Goal: Information Seeking & Learning: Learn about a topic

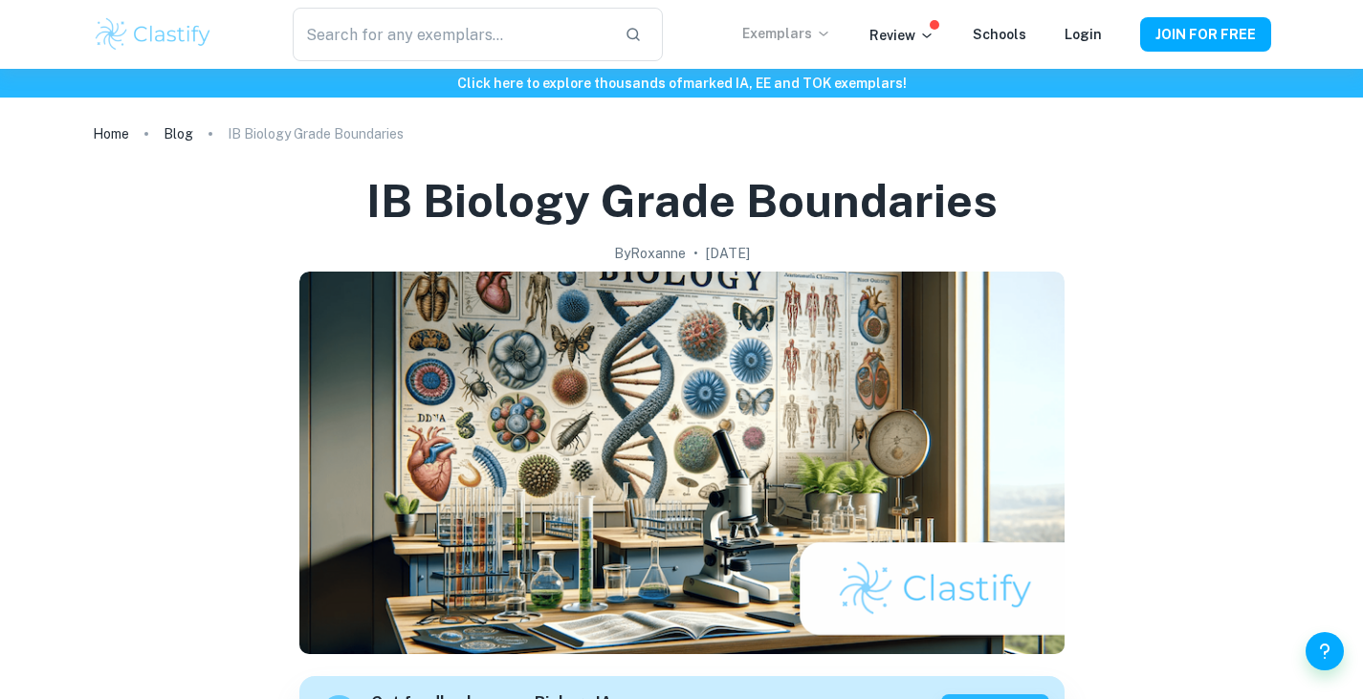
click at [809, 32] on p "Exemplars" at bounding box center [786, 33] width 89 height 21
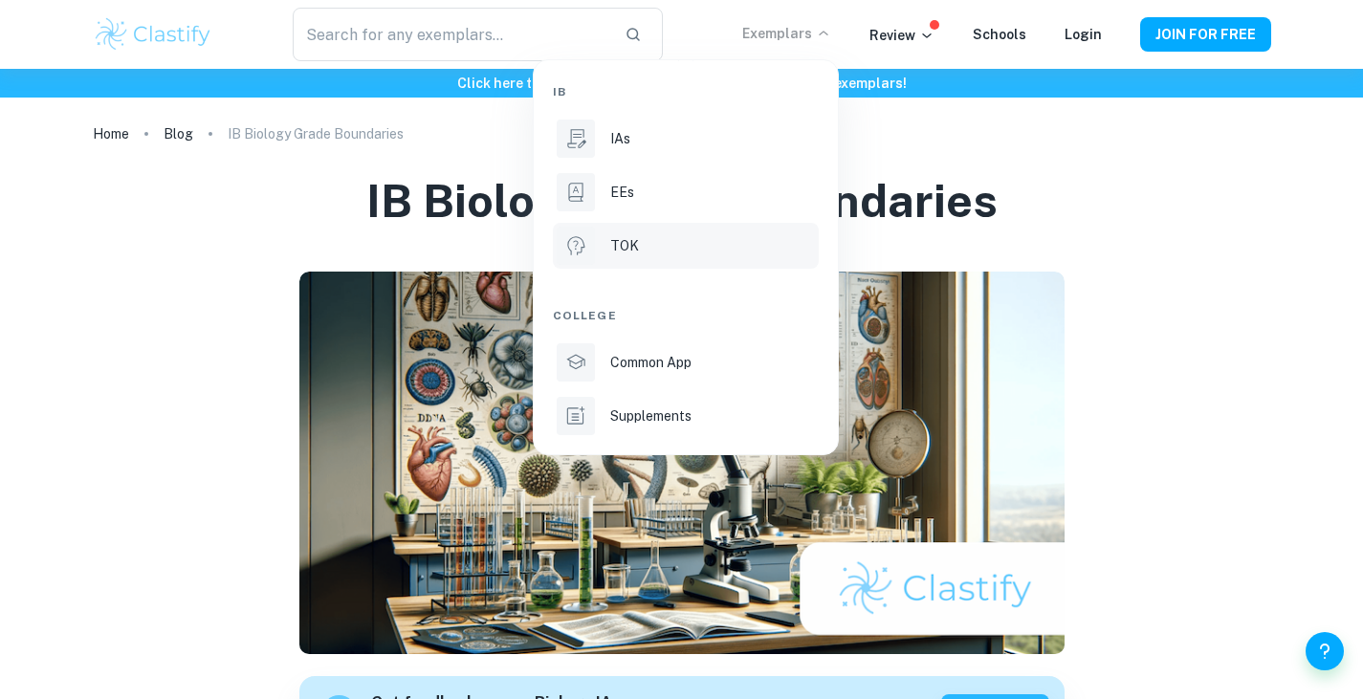
click at [671, 234] on li "TOK" at bounding box center [686, 246] width 266 height 46
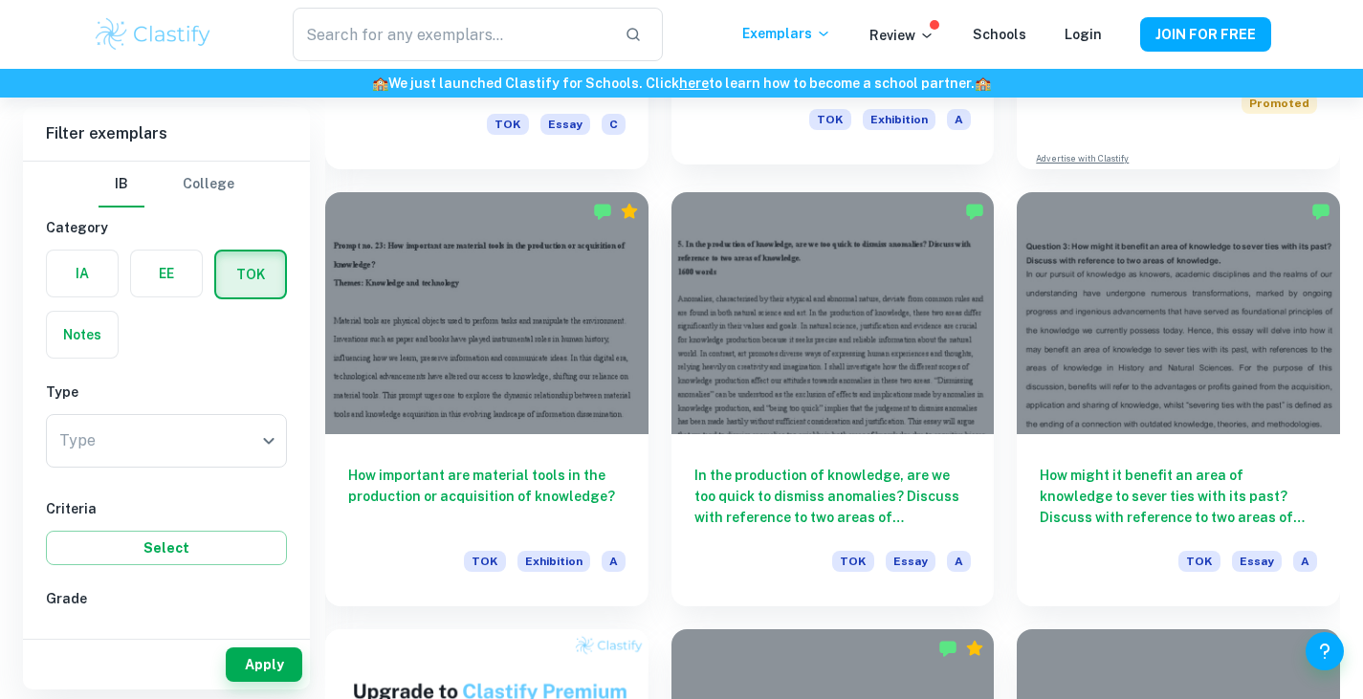
scroll to position [798, 0]
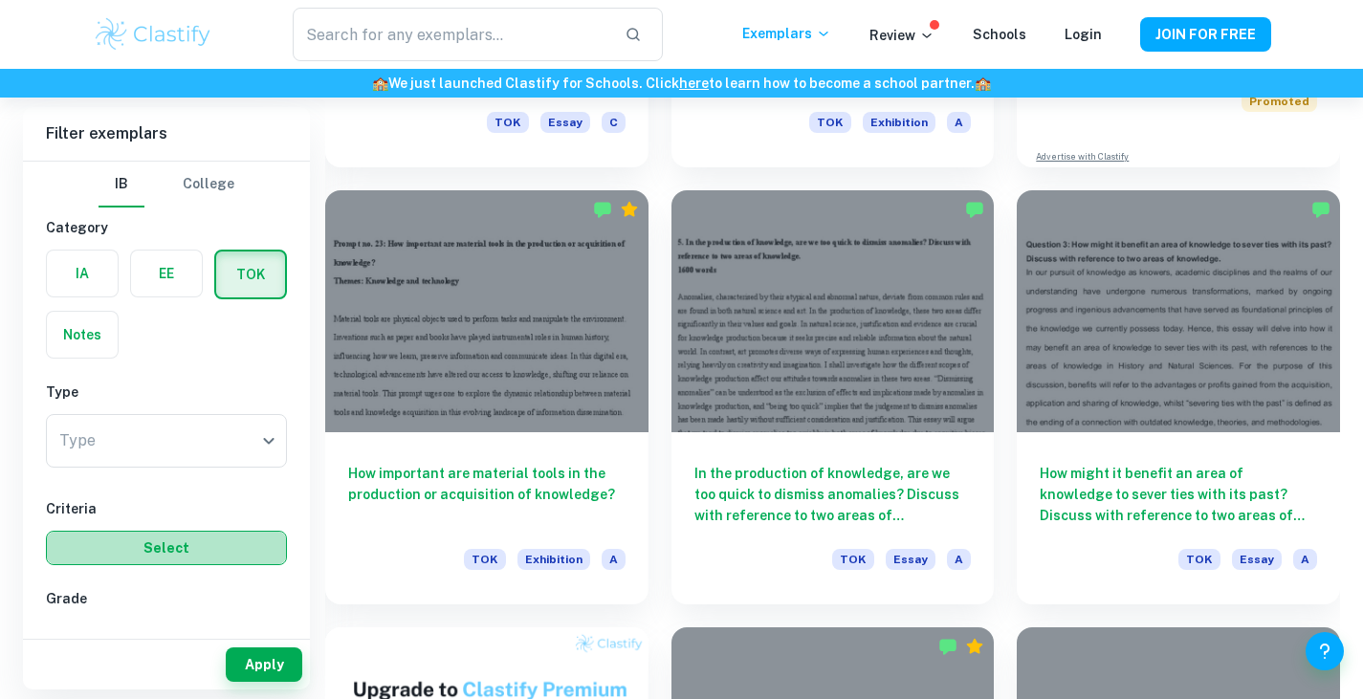
click at [230, 562] on button "Select" at bounding box center [166, 548] width 241 height 34
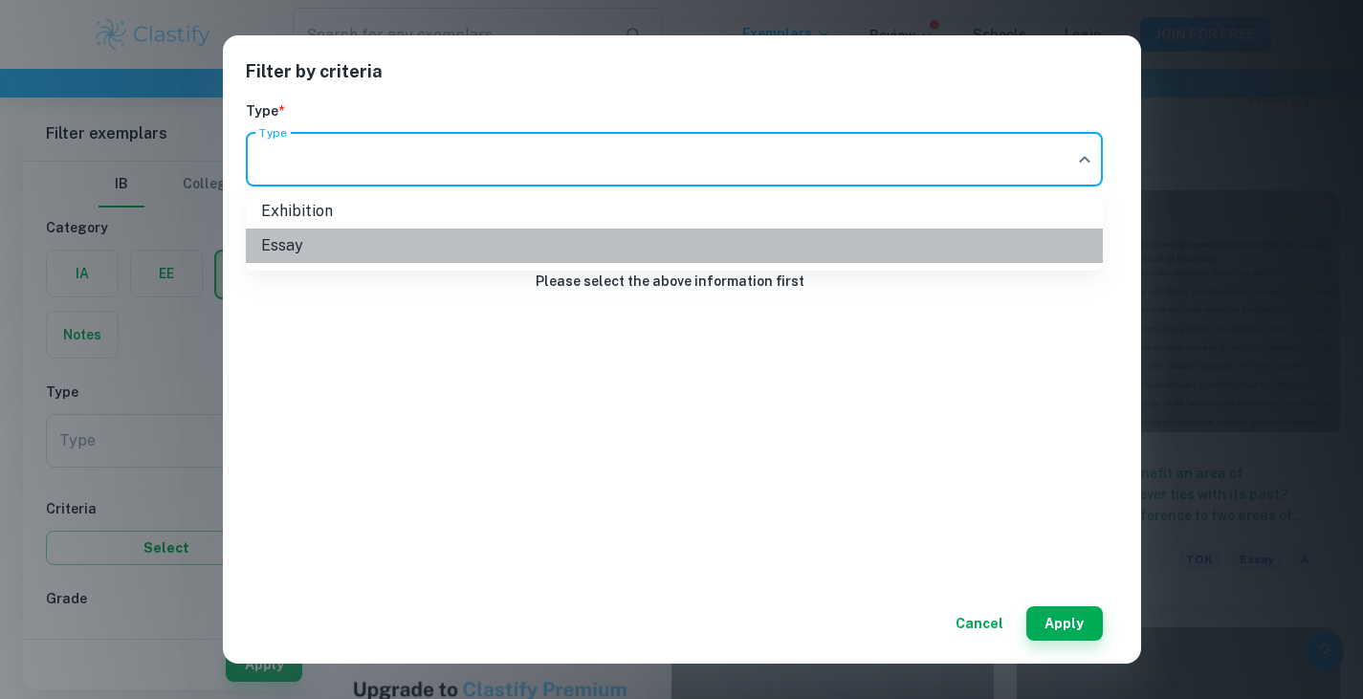
click at [384, 244] on li "Essay" at bounding box center [674, 246] width 857 height 34
type input "Essay"
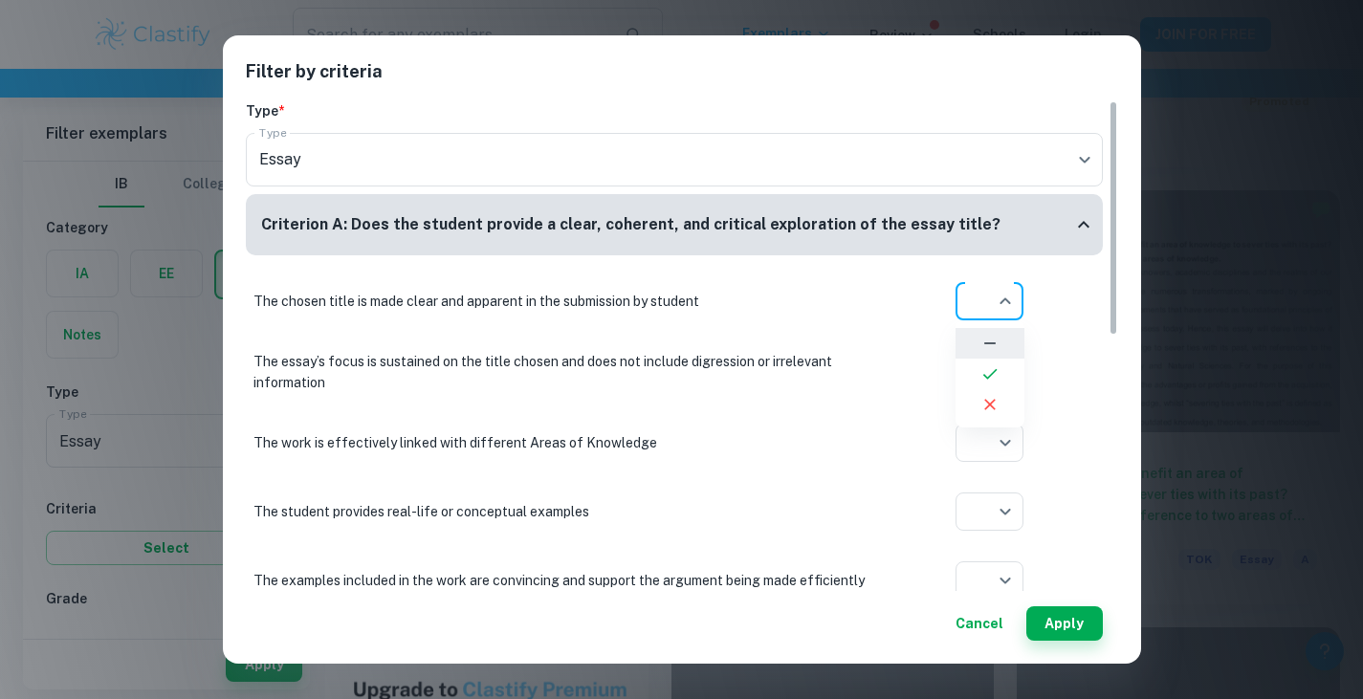
click at [999, 372] on icon at bounding box center [989, 373] width 19 height 19
type input "yes"
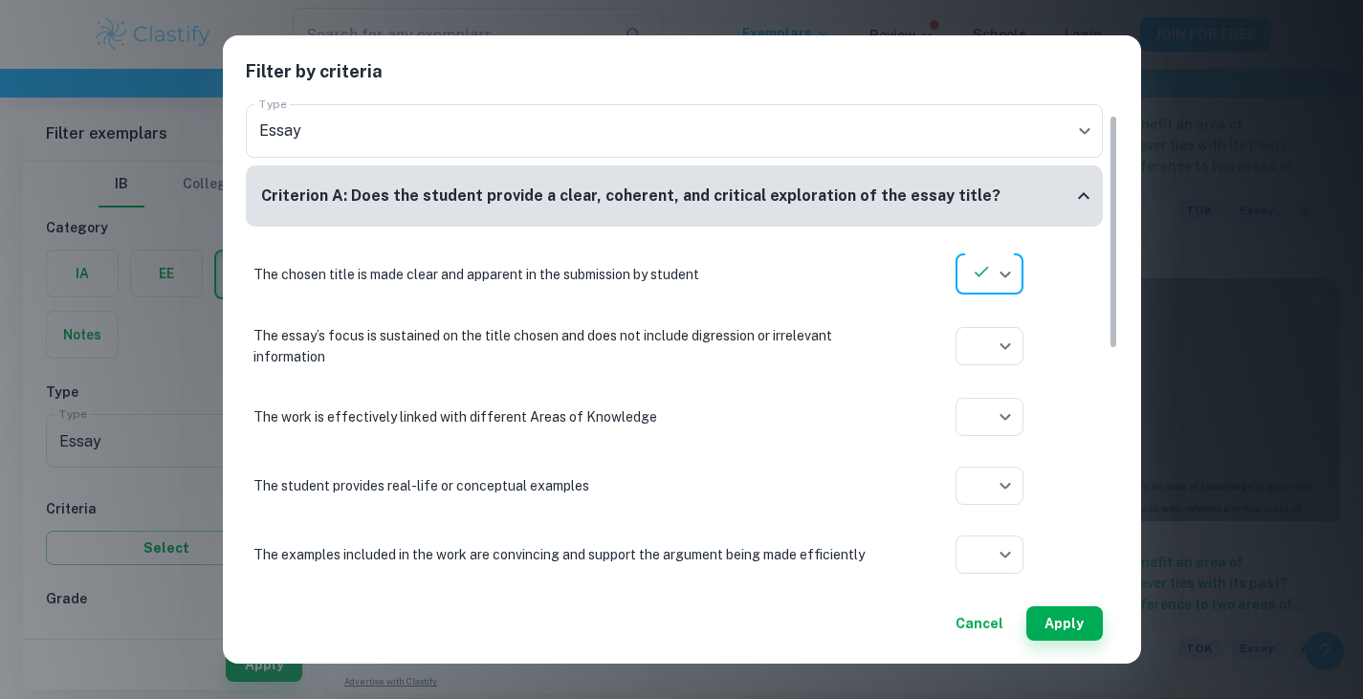
scroll to position [32, 0]
click at [1216, 386] on div "Filter by criteria Type * Type Essay Essay Type Criterion A: Does the student p…" at bounding box center [681, 349] width 1363 height 699
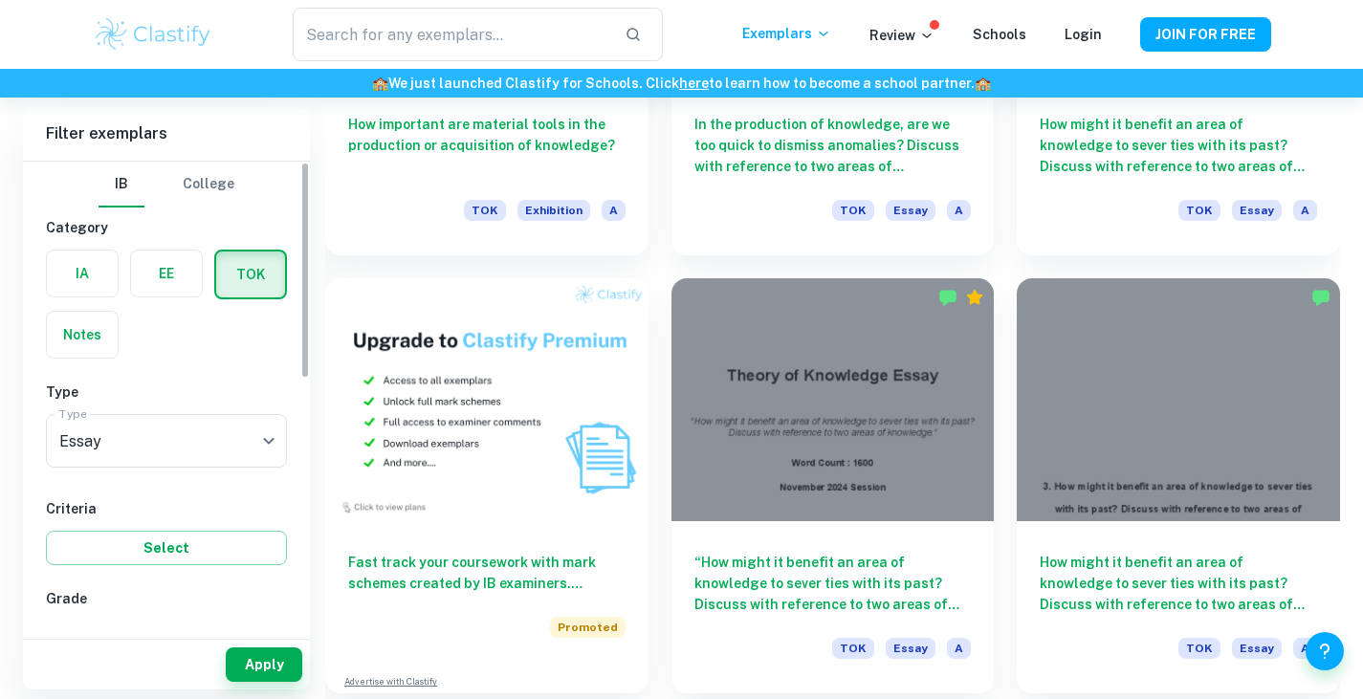
click at [75, 607] on h6 "Grade" at bounding box center [166, 598] width 241 height 21
click at [154, 631] on div "Apply" at bounding box center [166, 660] width 287 height 58
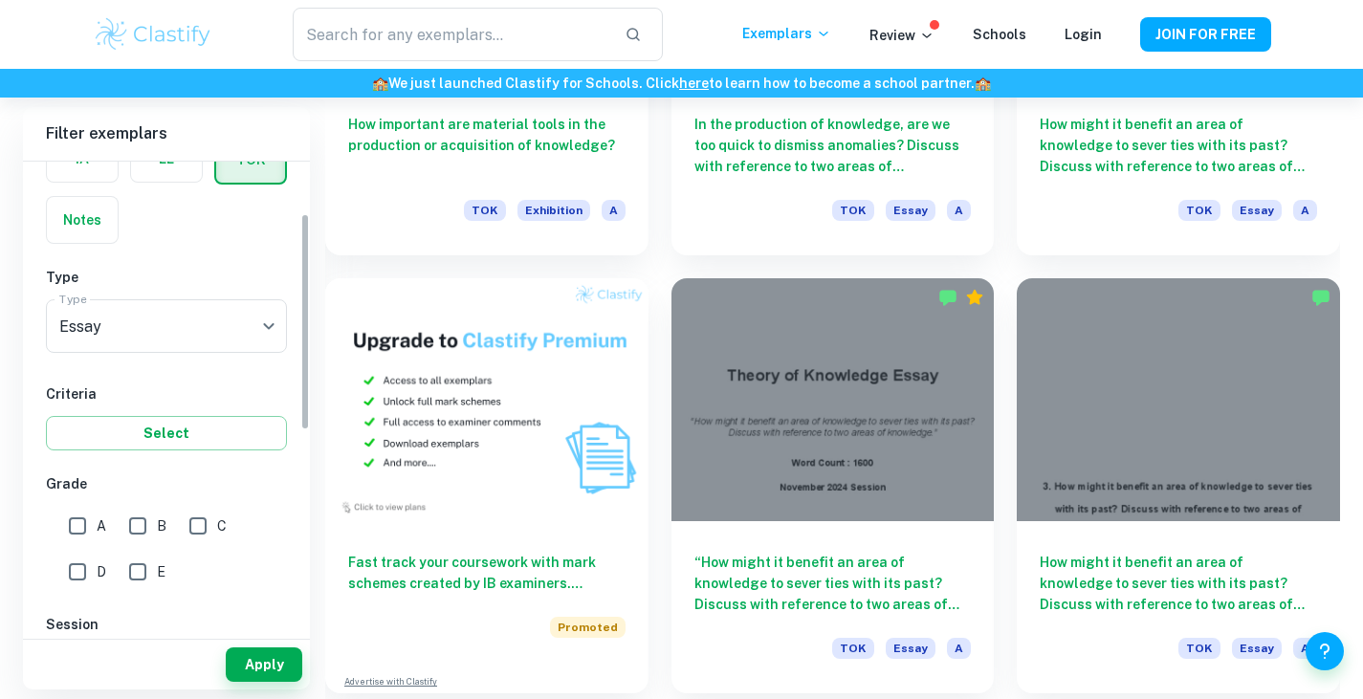
scroll to position [119, 0]
click at [82, 524] on input "A" at bounding box center [77, 522] width 38 height 38
checkbox input "true"
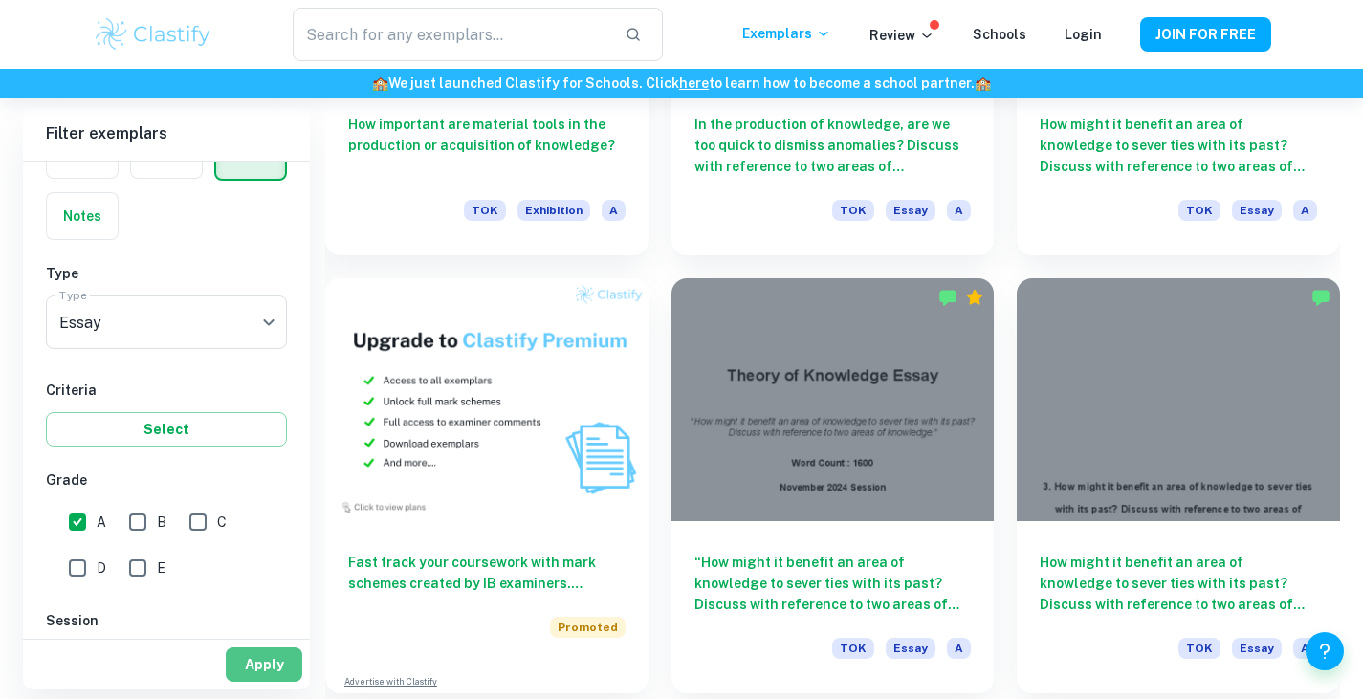
click at [256, 653] on button "Apply" at bounding box center [264, 664] width 77 height 34
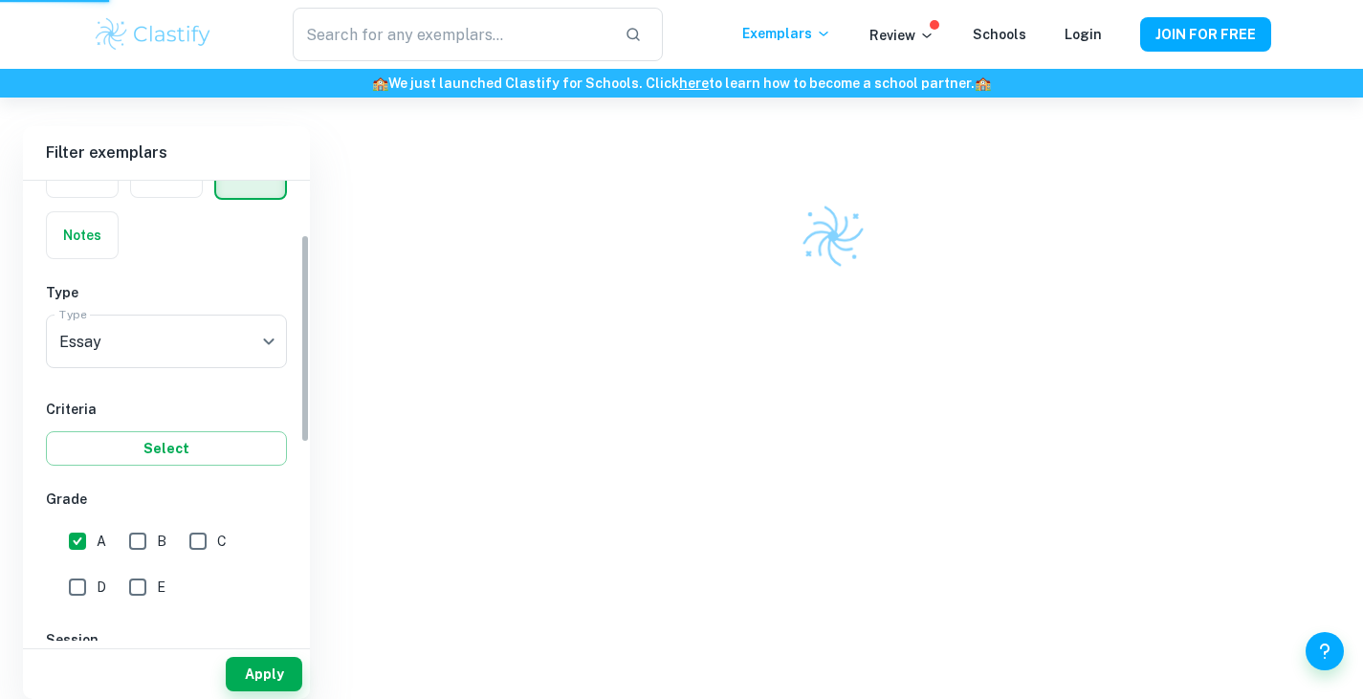
scroll to position [406, 0]
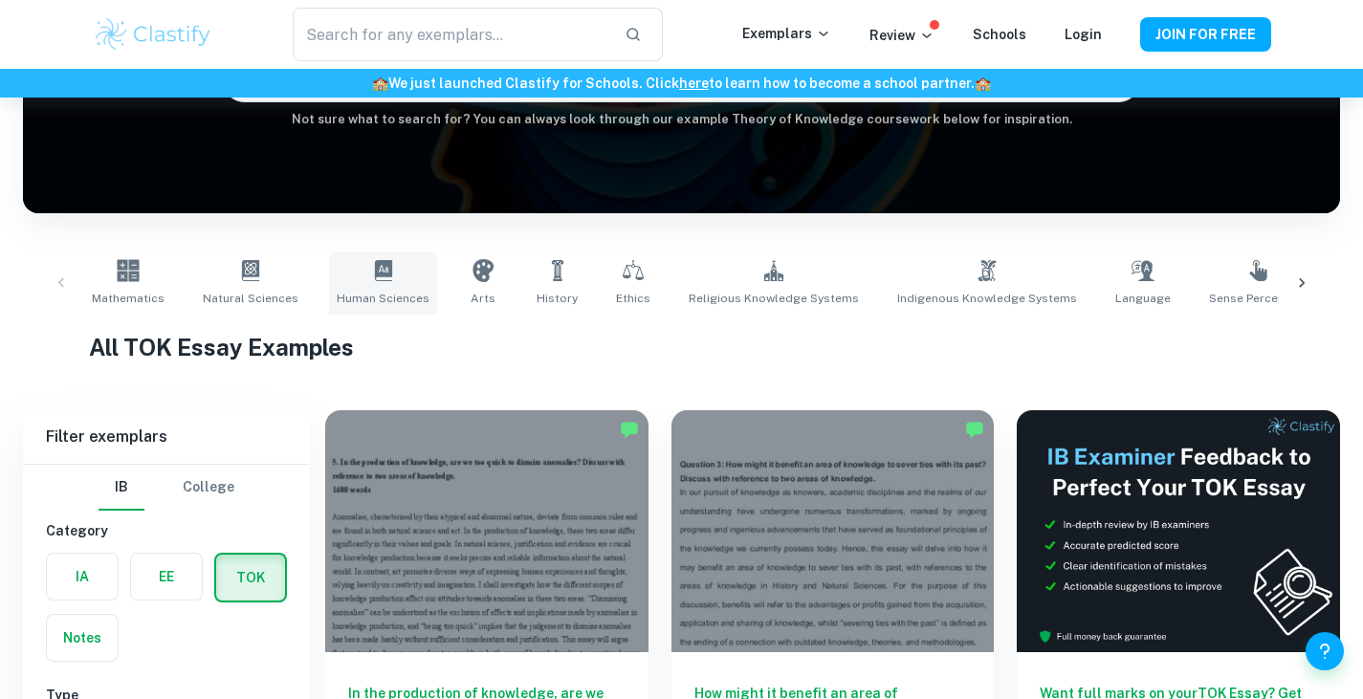
scroll to position [360, 0]
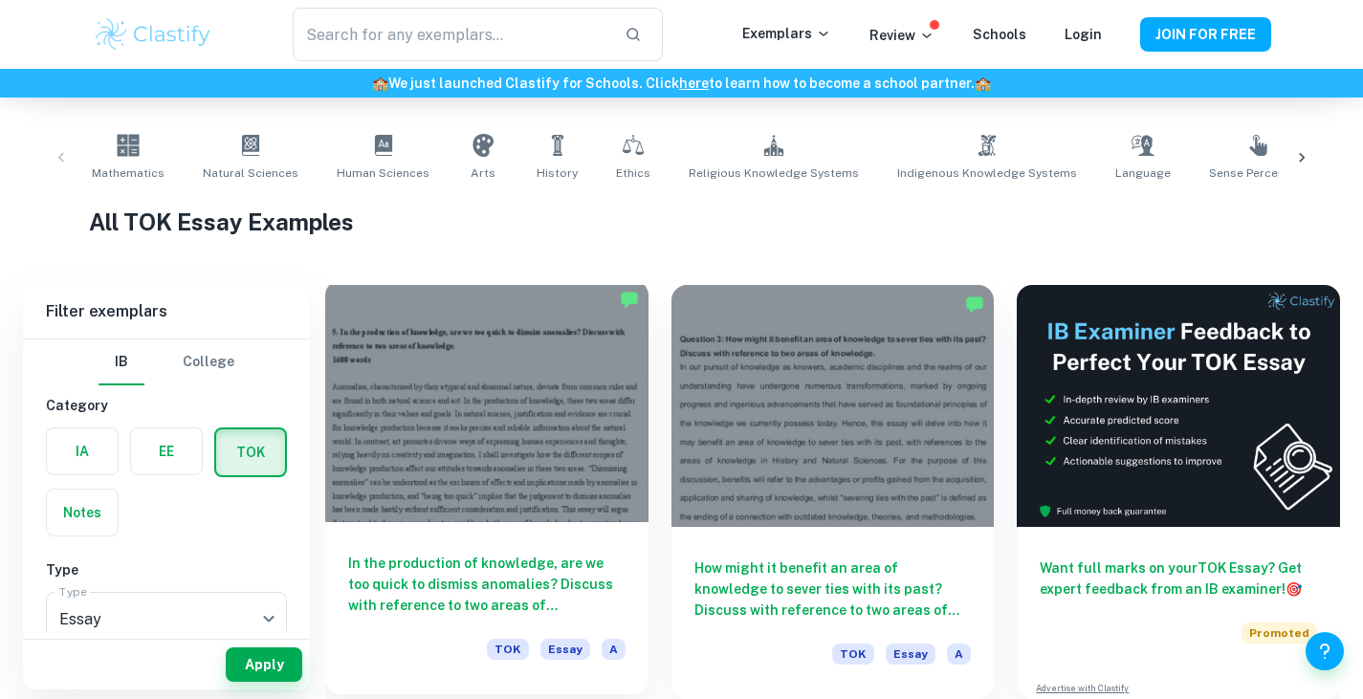
click at [415, 478] on div at bounding box center [486, 401] width 323 height 242
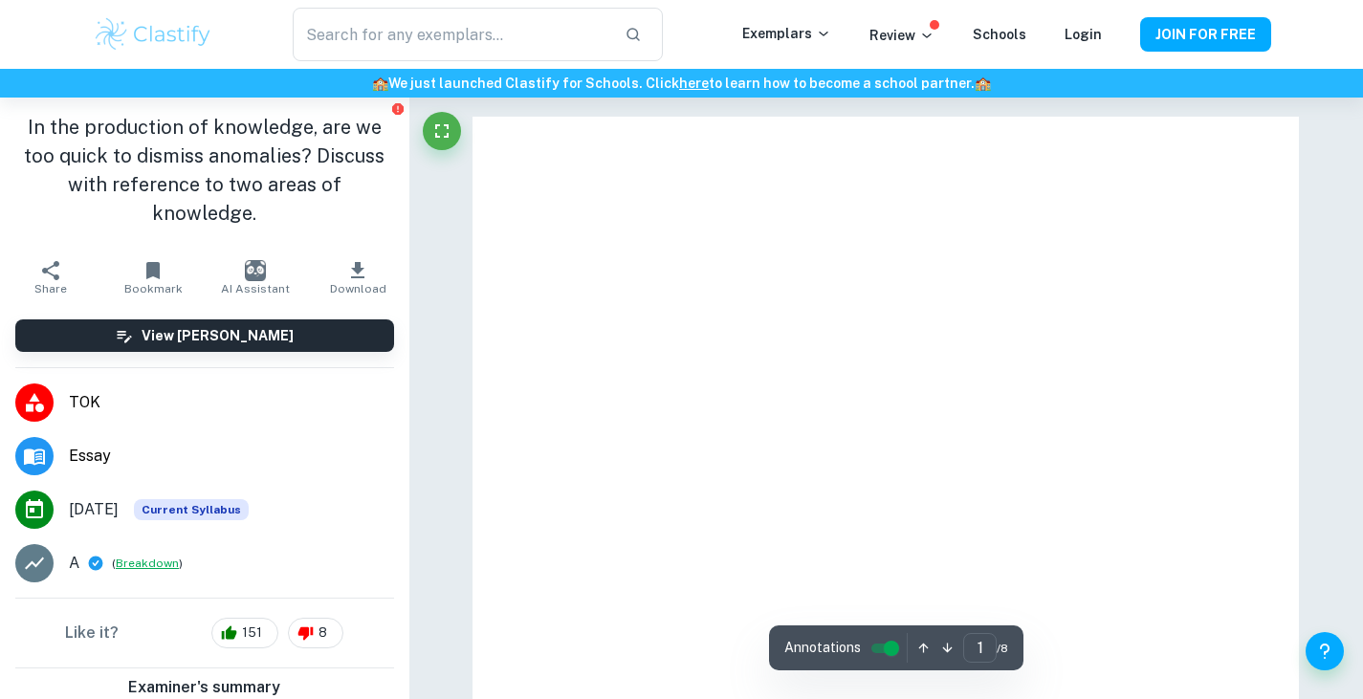
click at [157, 565] on button "Breakdown" at bounding box center [147, 563] width 63 height 17
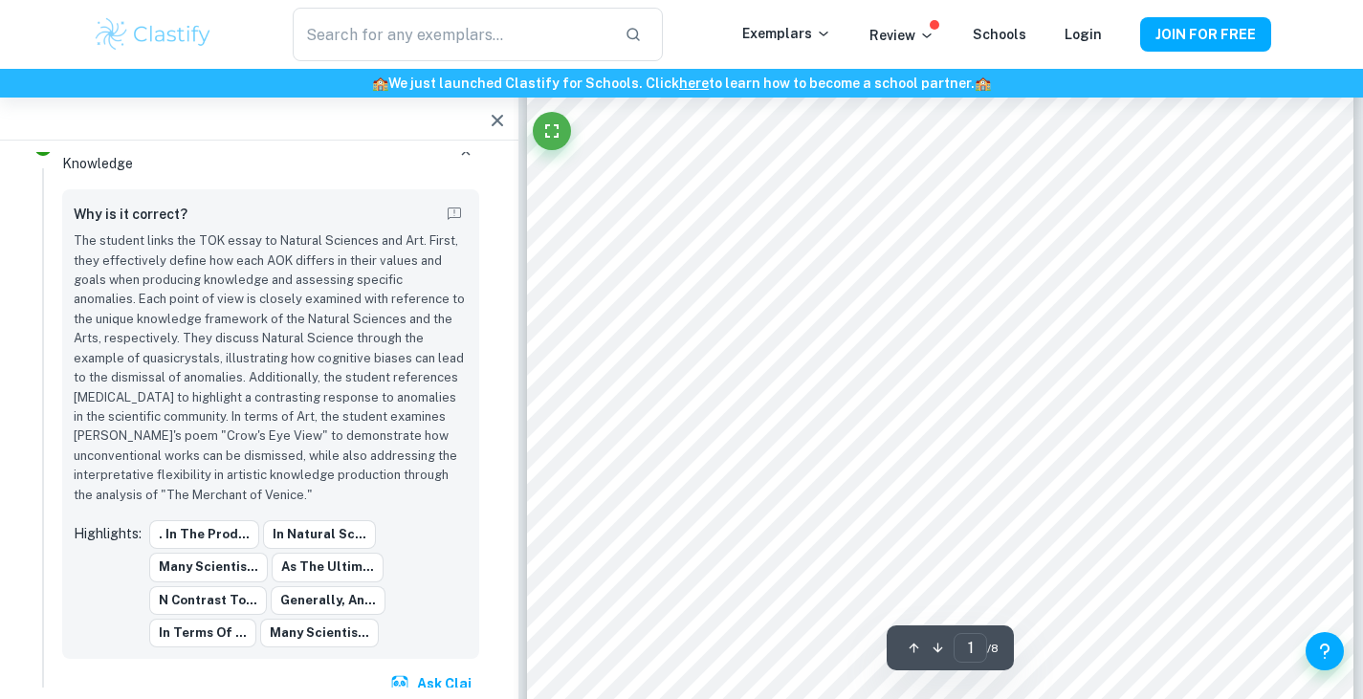
scroll to position [100, 0]
click at [820, 28] on p "Exemplars" at bounding box center [786, 33] width 89 height 21
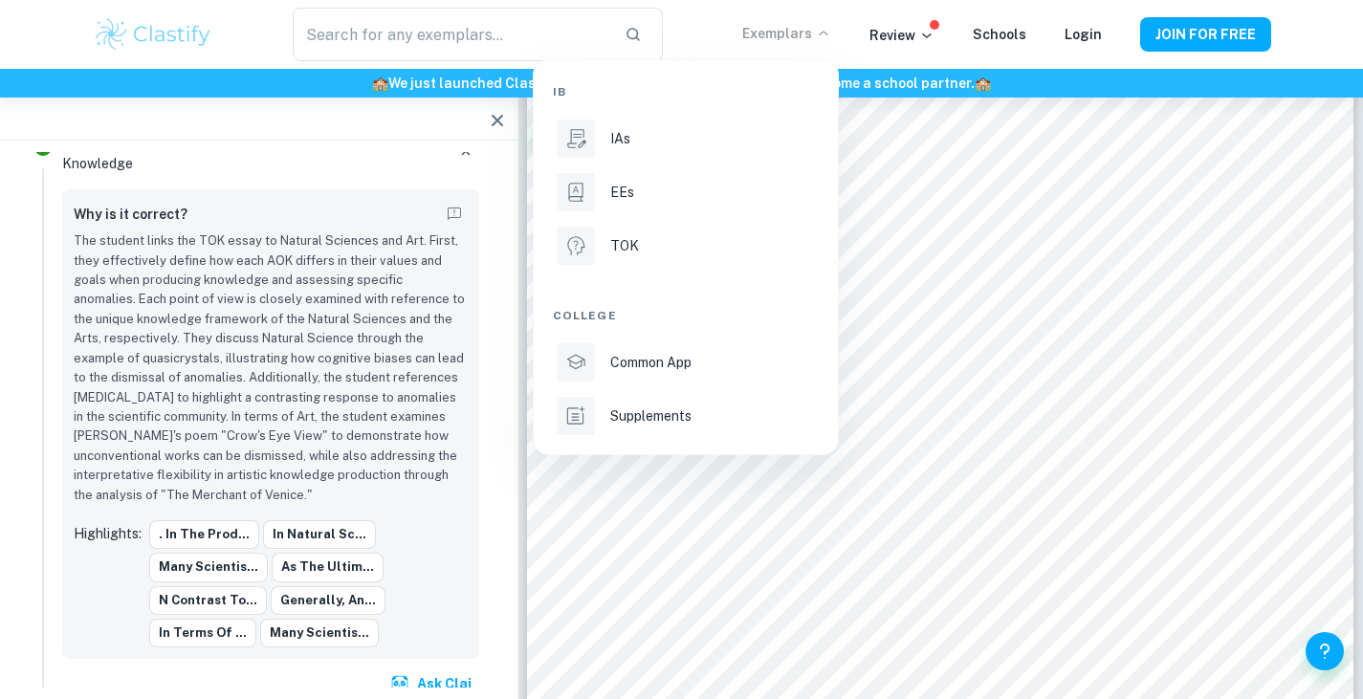
click at [1042, 191] on div at bounding box center [681, 349] width 1363 height 699
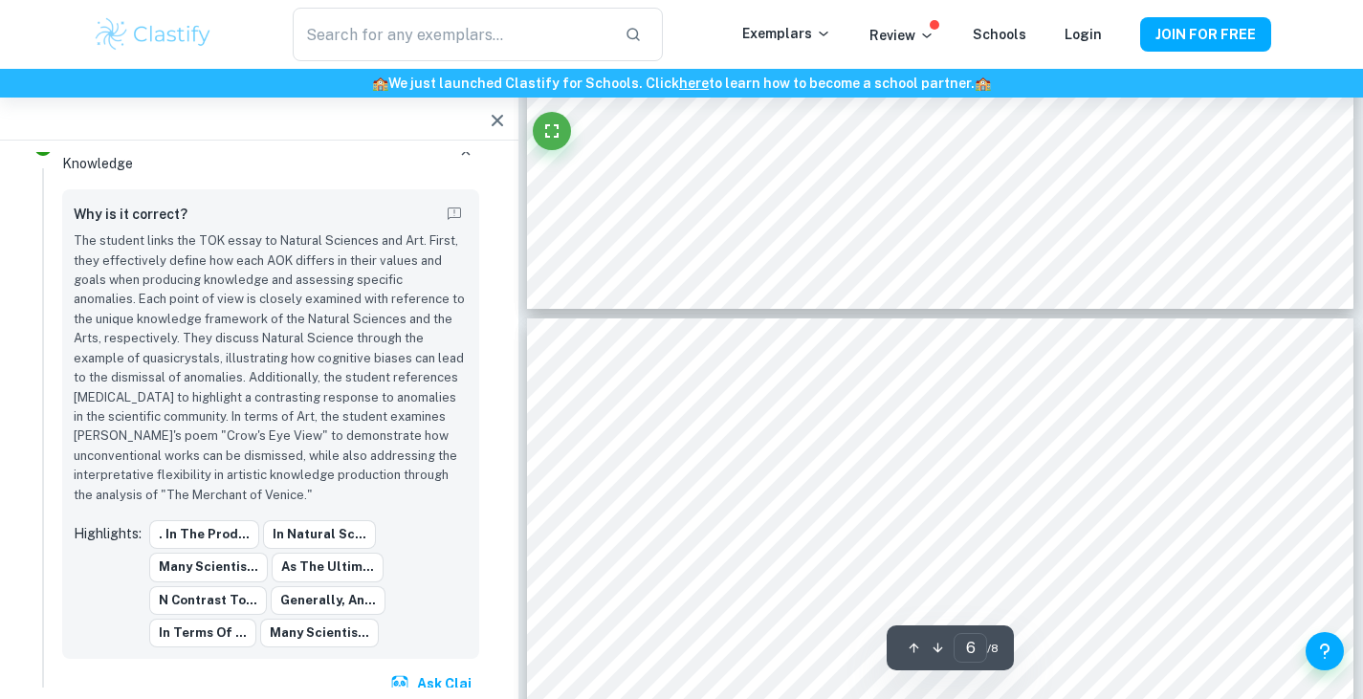
scroll to position [5455, 0]
type input "5"
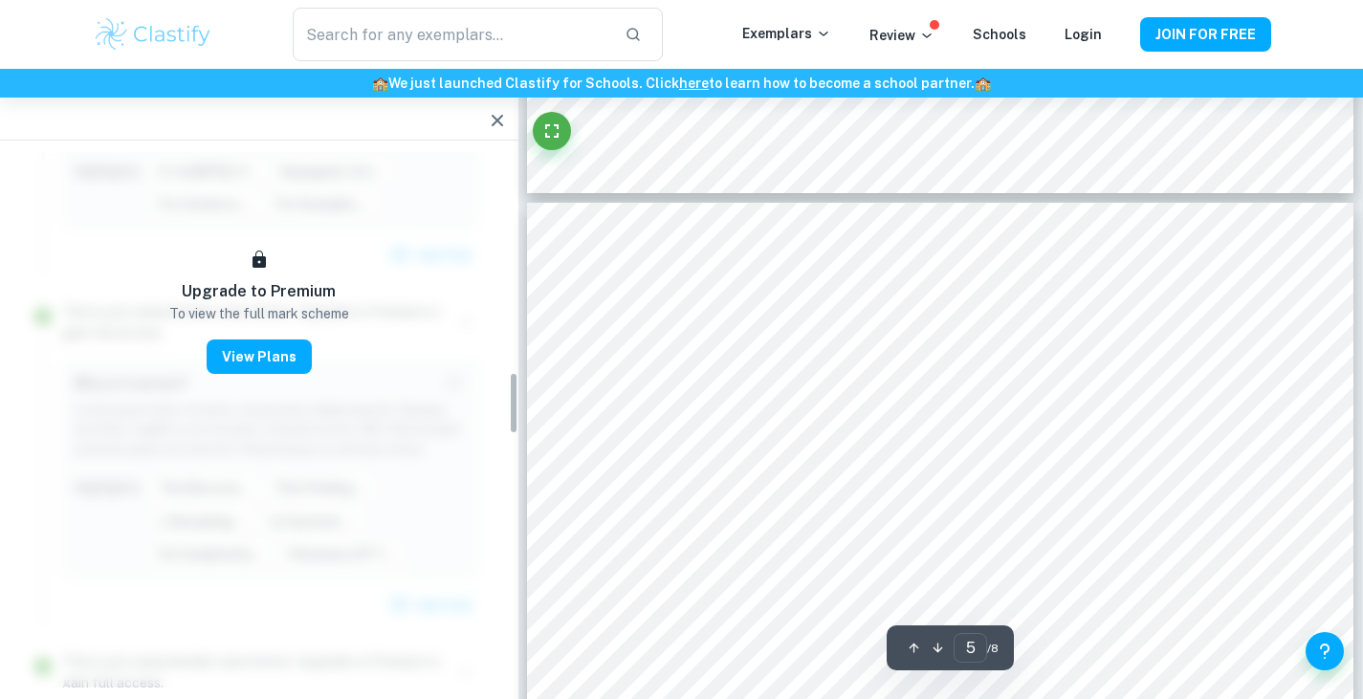
scroll to position [1915, 0]
click at [932, 31] on icon at bounding box center [926, 35] width 15 height 15
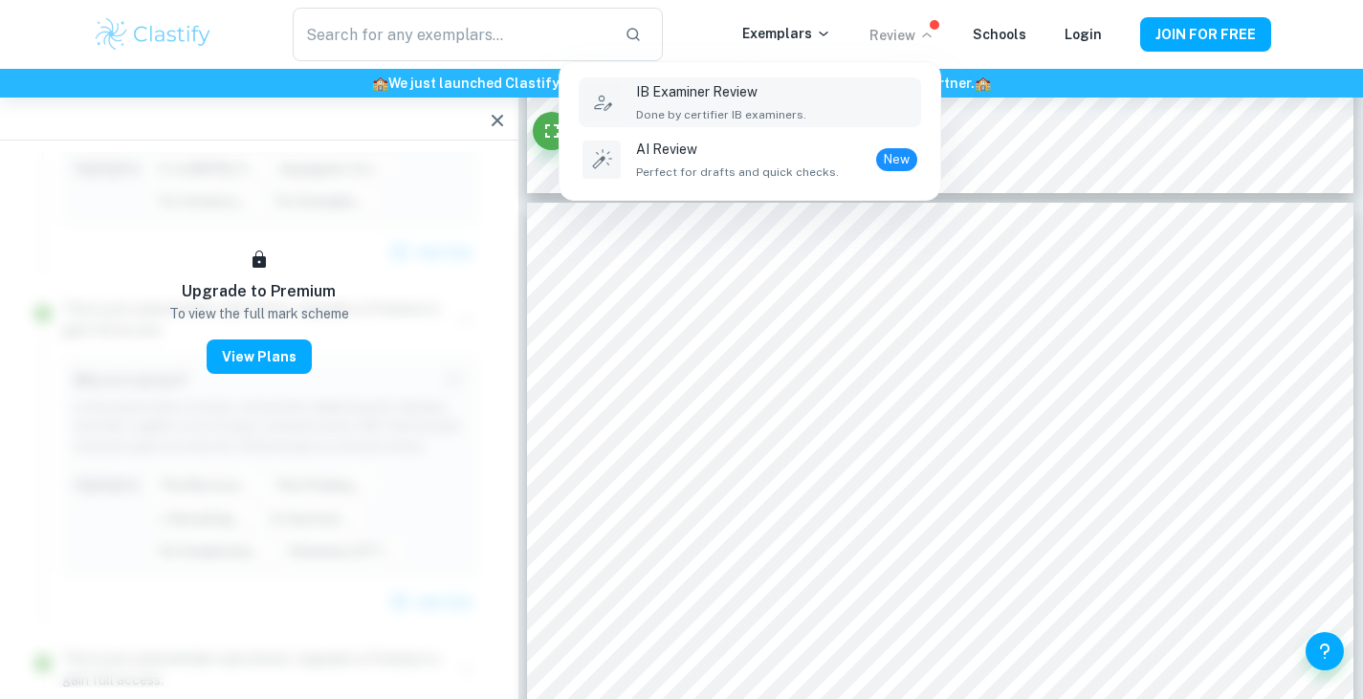
click at [786, 88] on p "IB Examiner Review" at bounding box center [721, 91] width 170 height 21
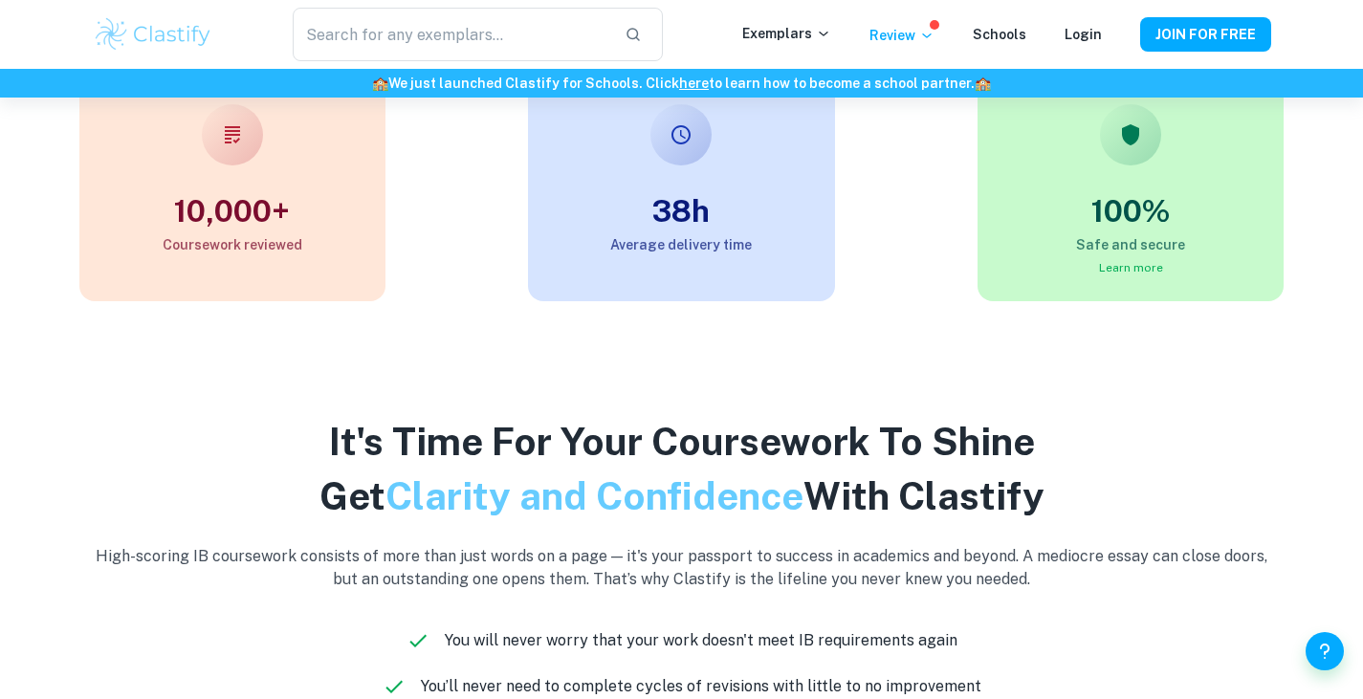
scroll to position [1204, 0]
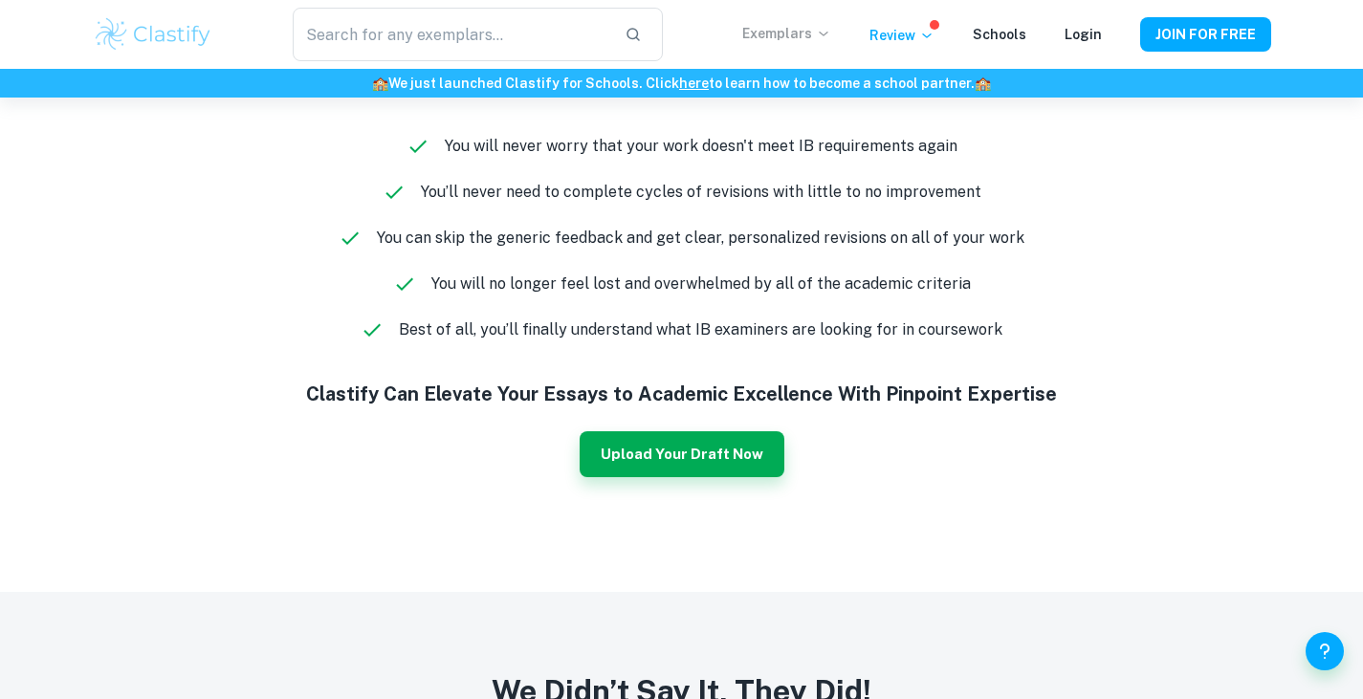
click at [815, 24] on p "Exemplars" at bounding box center [786, 33] width 89 height 21
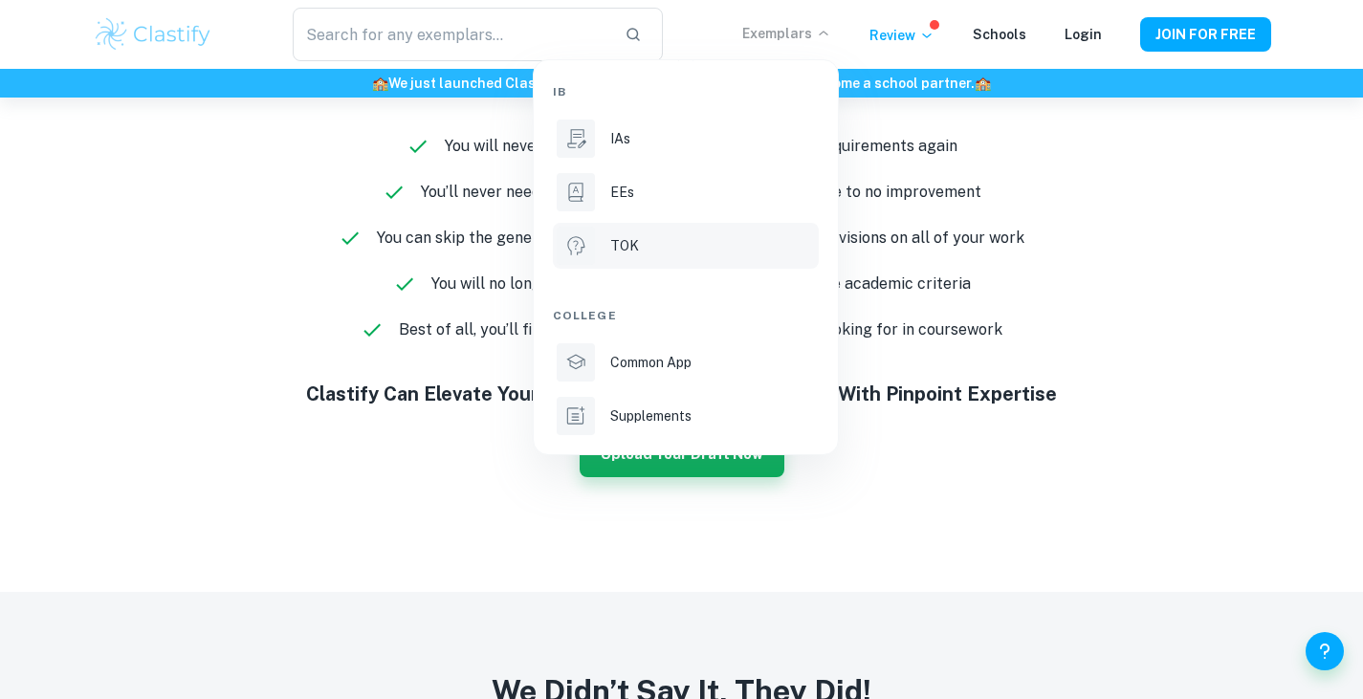
click at [735, 233] on li "TOK" at bounding box center [686, 246] width 266 height 46
